Goal: Task Accomplishment & Management: Manage account settings

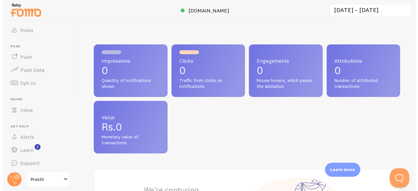
scroll to position [91, 0]
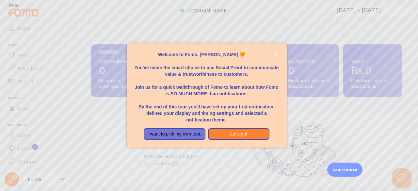
click at [172, 71] on p "You've made the smart choice to use Social Proof to communicate value & trustwo…" at bounding box center [206, 68] width 144 height 20
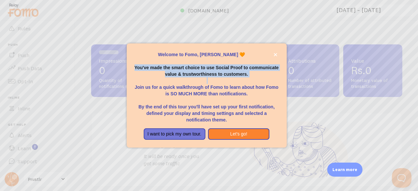
click at [172, 71] on p "You've made the smart choice to use Social Proof to communicate value & trustwo…" at bounding box center [206, 68] width 144 height 20
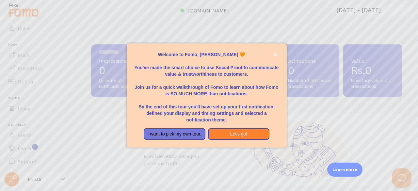
click at [179, 90] on p "Join us for a quick walkthrough of Fomo to learn about how Fomo is SO MUCH MORE…" at bounding box center [206, 87] width 144 height 20
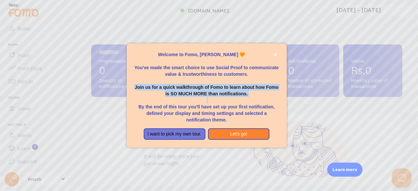
click at [179, 90] on p "Join us for a quick walkthrough of Fomo to learn about how Fomo is SO MUCH MORE…" at bounding box center [206, 87] width 144 height 20
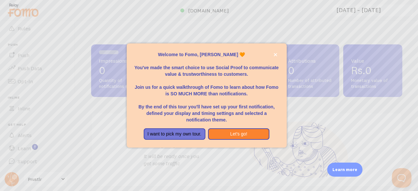
click at [181, 106] on p "By the end of this tour you'll have set up your first notification, defined you…" at bounding box center [206, 110] width 144 height 26
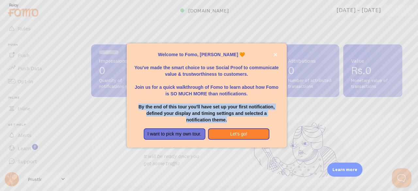
click at [181, 106] on p "By the end of this tour you'll have set up your first notification, defined you…" at bounding box center [206, 110] width 144 height 26
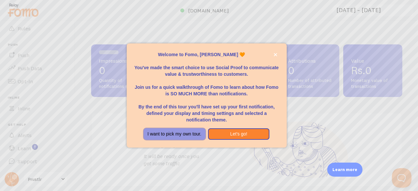
click at [179, 132] on button "I want to pick my own tour." at bounding box center [175, 134] width 62 height 12
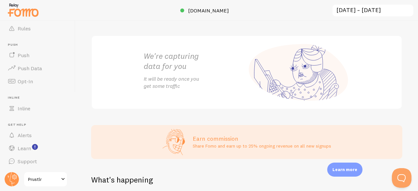
scroll to position [335, 0]
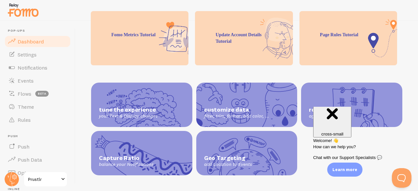
click at [32, 44] on span "Dashboard" at bounding box center [31, 41] width 26 height 7
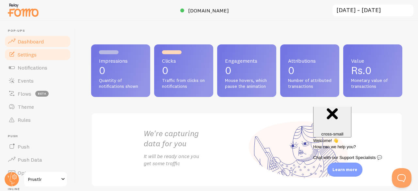
click at [31, 54] on span "Settings" at bounding box center [27, 54] width 19 height 7
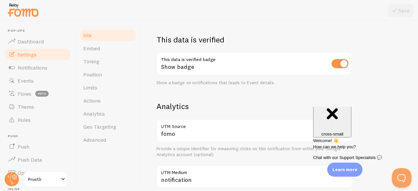
scroll to position [179, 0]
click at [339, 65] on input "checkbox" at bounding box center [339, 63] width 17 height 9
checkbox input "true"
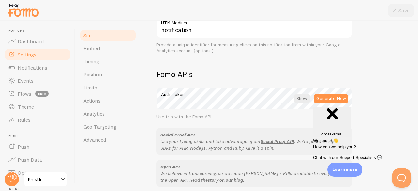
scroll to position [425, 0]
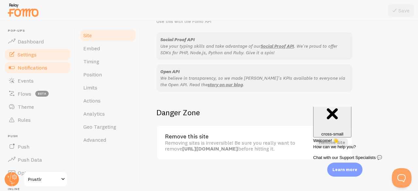
click at [42, 66] on span "Notifications" at bounding box center [33, 67] width 30 height 7
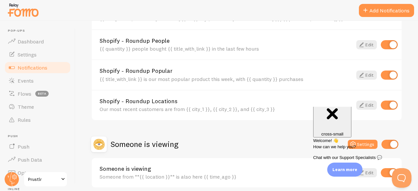
scroll to position [335, 0]
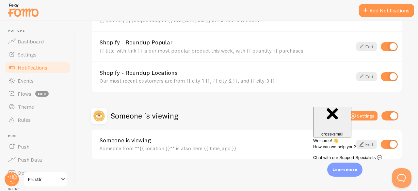
click at [338, 97] on span "Close" at bounding box center [332, 94] width 11 height 5
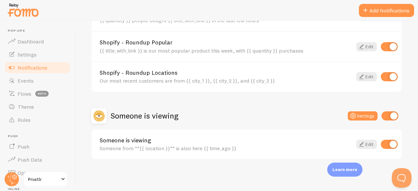
click at [362, 110] on div "Someone is viewing Settings" at bounding box center [246, 116] width 311 height 16
click at [362, 113] on button "Settings" at bounding box center [362, 115] width 30 height 9
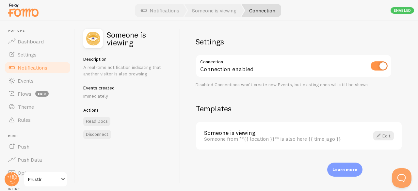
click at [225, 85] on div "Disabled Connections won't create new Events, but existing ones will still be s…" at bounding box center [293, 85] width 196 height 6
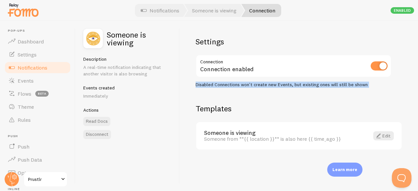
click at [225, 85] on div "Disabled Connections won't create new Events, but existing ones will still be s…" at bounding box center [293, 85] width 196 height 6
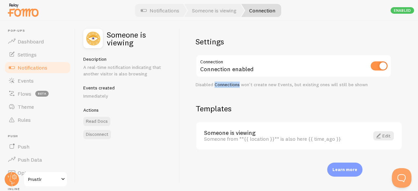
click at [225, 85] on div "Disabled Connections won't create new Events, but existing ones will still be s…" at bounding box center [293, 85] width 196 height 6
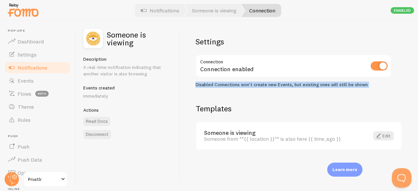
click at [225, 85] on div "Disabled Connections won't create new Events, but existing ones will still be s…" at bounding box center [293, 85] width 196 height 6
click at [382, 136] on link "Edit" at bounding box center [383, 135] width 21 height 9
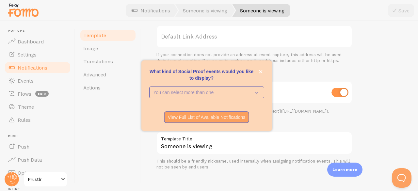
scroll to position [281, 0]
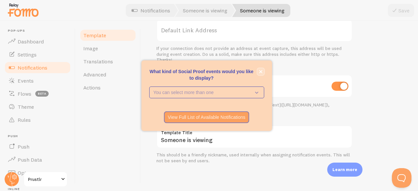
click at [259, 73] on button "close," at bounding box center [260, 71] width 7 height 7
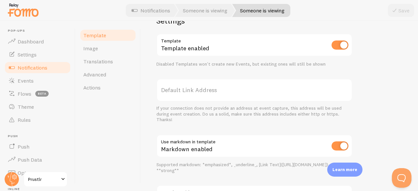
scroll to position [221, 0]
click at [109, 71] on link "Advanced" at bounding box center [107, 74] width 57 height 13
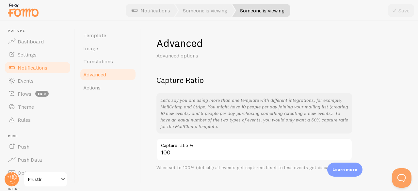
scroll to position [11, 0]
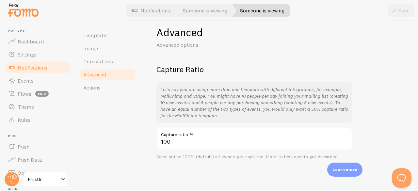
click at [185, 160] on div "When set to 100% (default) all events get captured. If set to less events get d…" at bounding box center [254, 157] width 196 height 6
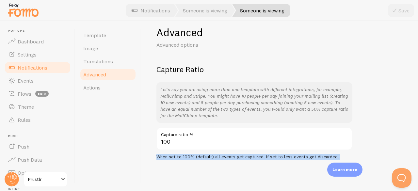
click at [185, 160] on div "When set to 100% (default) all events get captured. If set to less events get d…" at bounding box center [254, 157] width 196 height 6
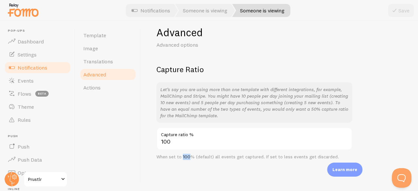
click at [185, 160] on div "When set to 100% (default) all events get captured. If set to less events get d…" at bounding box center [254, 157] width 196 height 6
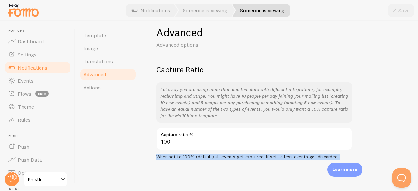
click at [185, 160] on div "When set to 100% (default) all events get captured. If set to less events get d…" at bounding box center [254, 157] width 196 height 6
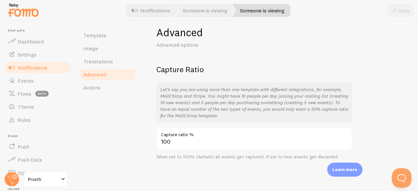
click at [205, 91] on p "Let’s say you are using more than one template with different integrations, for…" at bounding box center [254, 102] width 188 height 33
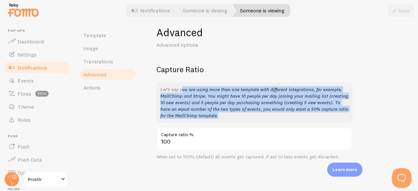
click at [205, 91] on p "Let’s say you are using more than one template with different integrations, for…" at bounding box center [254, 102] width 188 height 33
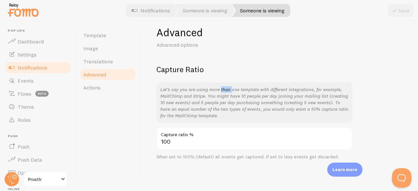
click at [205, 91] on p "Let’s say you are using more than one template with different integrations, for…" at bounding box center [254, 102] width 188 height 33
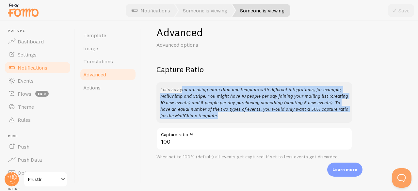
click at [205, 91] on p "Let’s say you are using more than one template with different integrations, for…" at bounding box center [254, 102] width 188 height 33
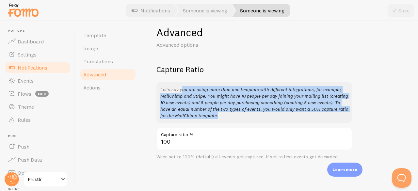
click at [205, 91] on p "Let’s say you are using more than one template with different integrations, for…" at bounding box center [254, 102] width 188 height 33
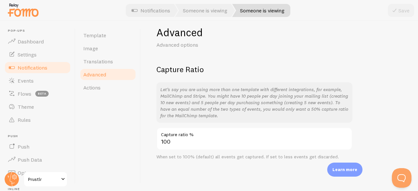
click at [211, 104] on p "Let’s say you are using more than one template with different integrations, for…" at bounding box center [254, 102] width 188 height 33
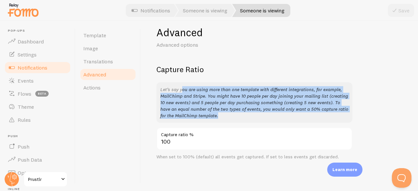
click at [211, 104] on p "Let’s say you are using more than one template with different integrations, for…" at bounding box center [254, 102] width 188 height 33
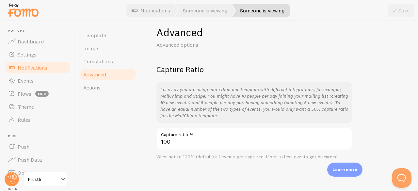
click at [211, 104] on p "Let’s say you are using more than one template with different integrations, for…" at bounding box center [254, 102] width 188 height 33
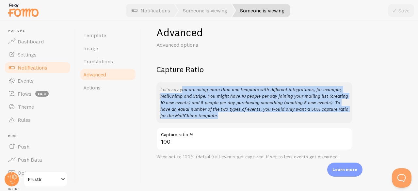
click at [211, 104] on p "Let’s say you are using more than one template with different integrations, for…" at bounding box center [254, 102] width 188 height 33
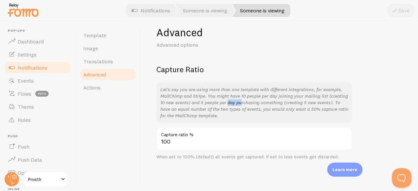
click at [211, 104] on p "Let’s say you are using more than one template with different integrations, for…" at bounding box center [254, 102] width 188 height 33
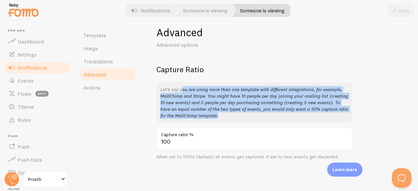
click at [211, 104] on p "Let’s say you are using more than one template with different integrations, for…" at bounding box center [254, 102] width 188 height 33
click at [212, 104] on p "Let’s say you are using more than one template with different integrations, for…" at bounding box center [254, 102] width 188 height 33
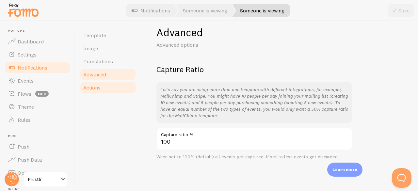
click at [97, 85] on span "Actions" at bounding box center [91, 87] width 17 height 7
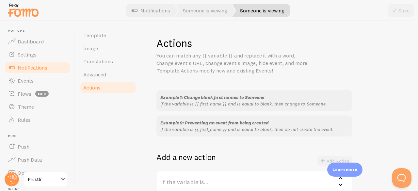
click at [187, 104] on p "if the variable is {{ first_name }} and is equal to blank, then change to Someo…" at bounding box center [254, 103] width 188 height 7
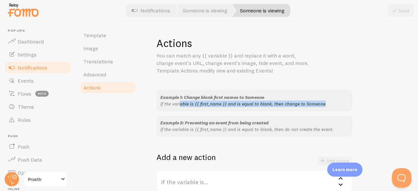
click at [187, 104] on p "if the variable is {{ first_name }} and is equal to blank, then change to Someo…" at bounding box center [254, 103] width 188 height 7
click at [99, 62] on span "Translations" at bounding box center [98, 61] width 30 height 7
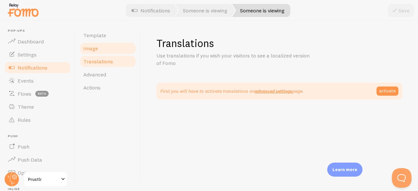
click at [106, 51] on link "Image" at bounding box center [107, 48] width 57 height 13
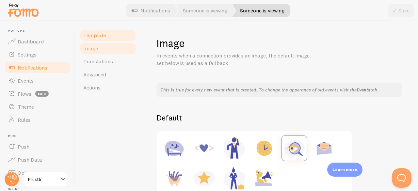
click at [100, 38] on link "Template" at bounding box center [107, 35] width 57 height 13
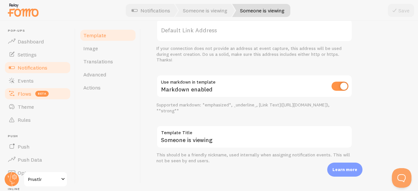
scroll to position [91, 0]
